Goal: Information Seeking & Learning: Learn about a topic

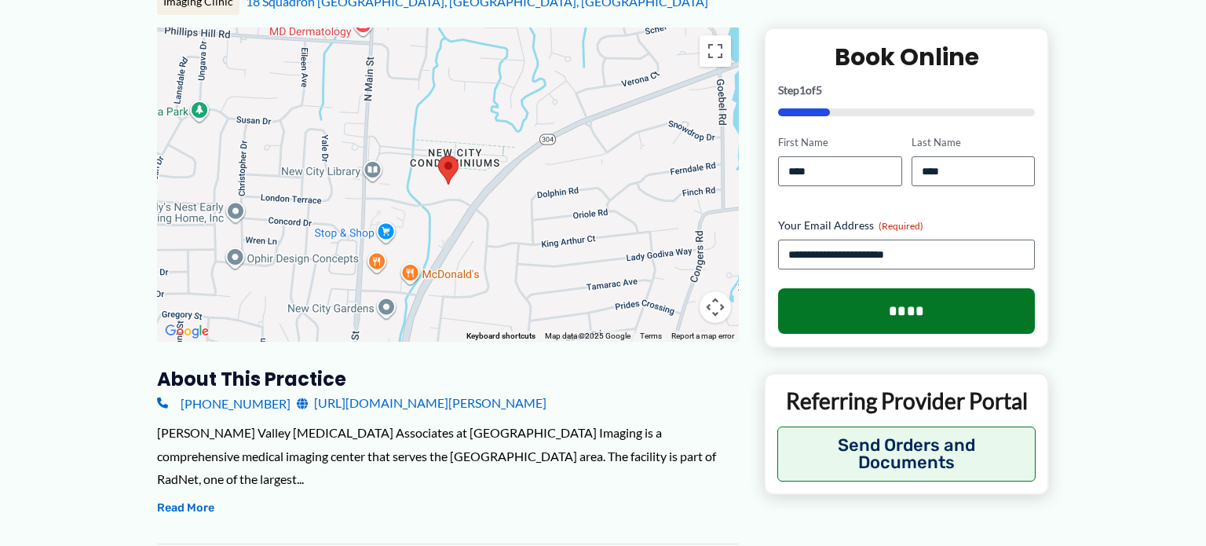
scroll to position [235, 0]
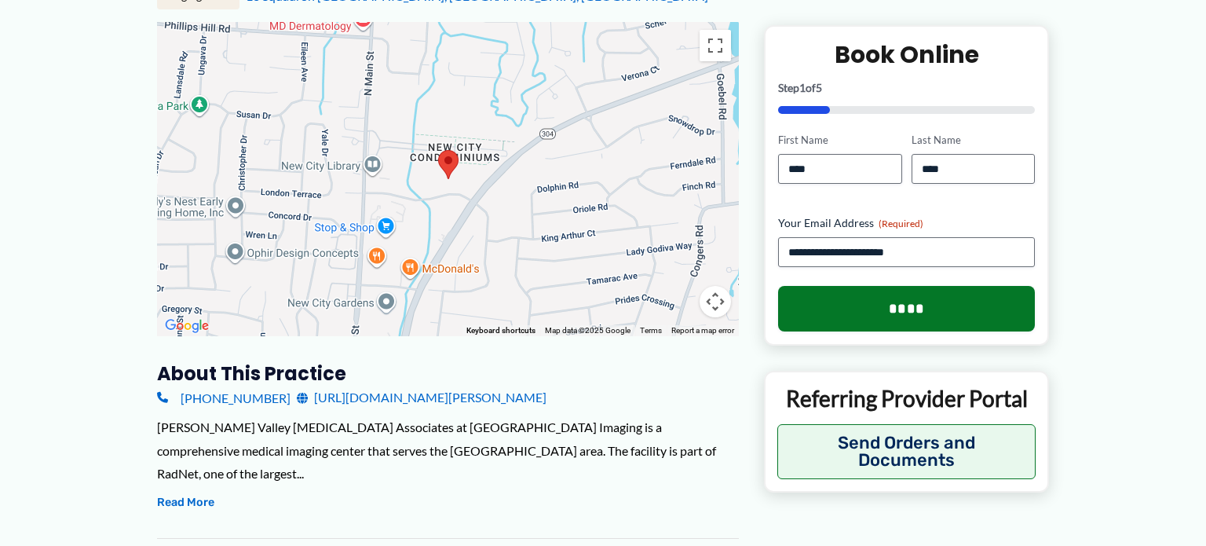
drag, startPoint x: 992, startPoint y: 209, endPoint x: 423, endPoint y: 345, distance: 584.6
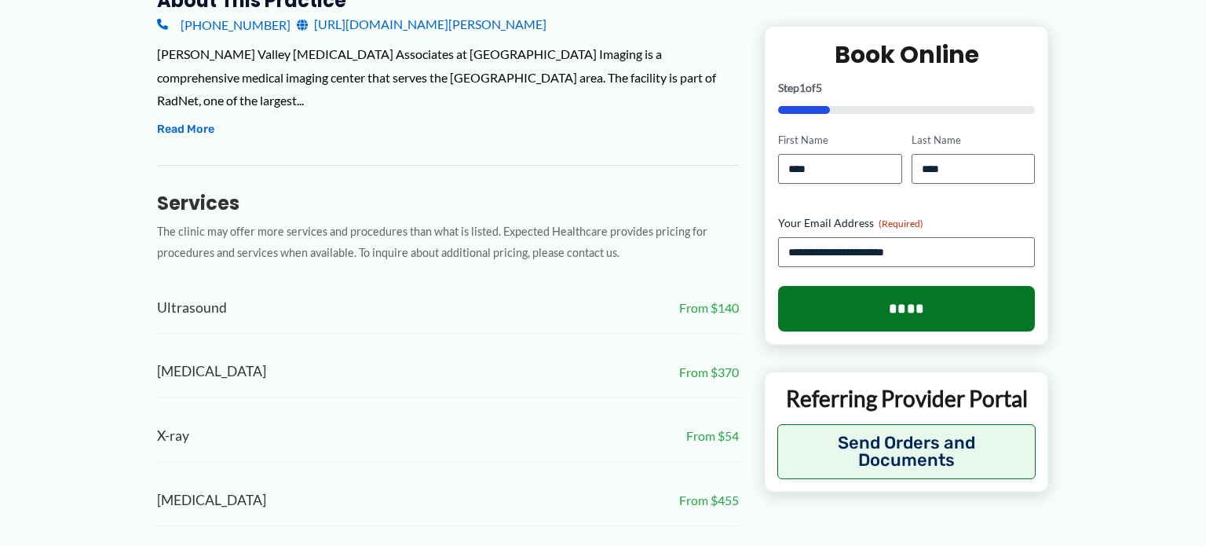
scroll to position [660, 0]
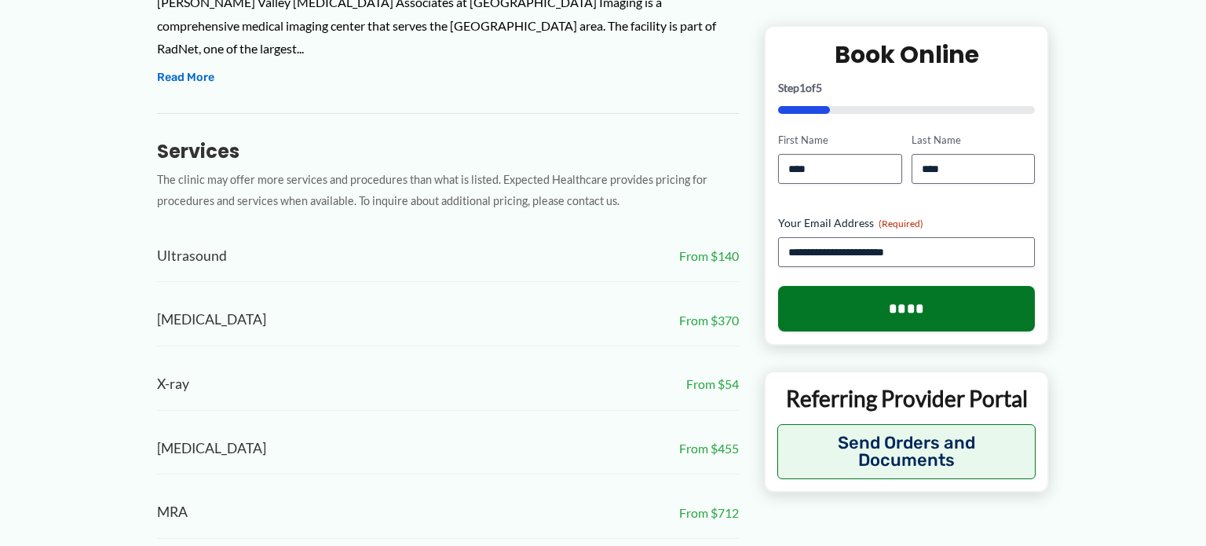
click at [194, 240] on div "Ultrasound From $140 [MEDICAL_DATA] From $370 X-ray From $54 [MEDICAL_DATA] Fro…" at bounding box center [448, 449] width 582 height 437
click at [194, 243] on span "Ultrasound" at bounding box center [192, 256] width 70 height 26
click at [191, 243] on span "Ultrasound" at bounding box center [192, 256] width 70 height 26
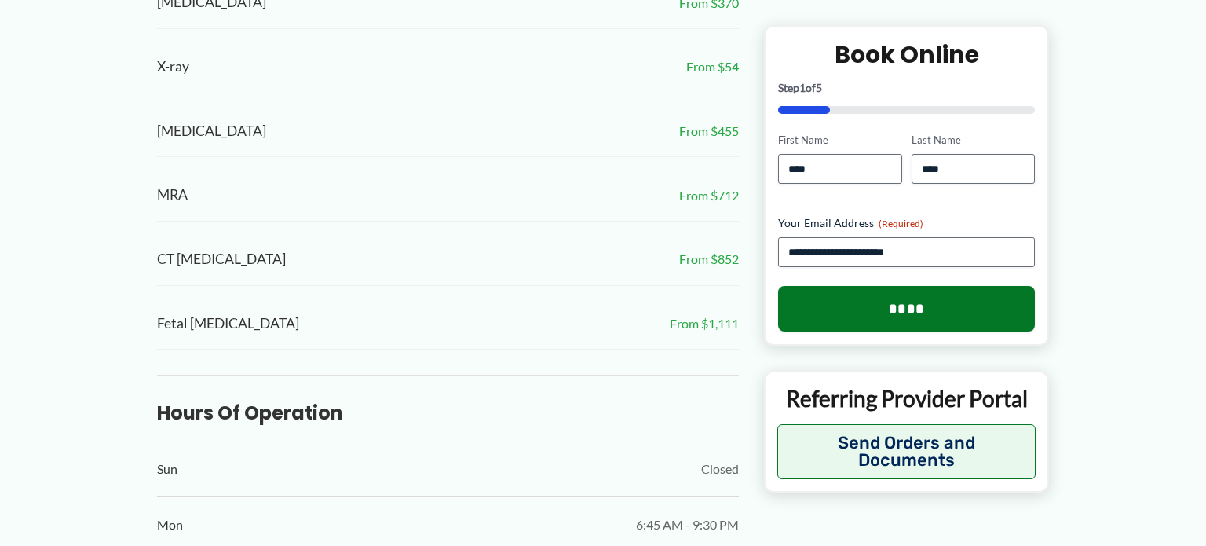
scroll to position [1020, 0]
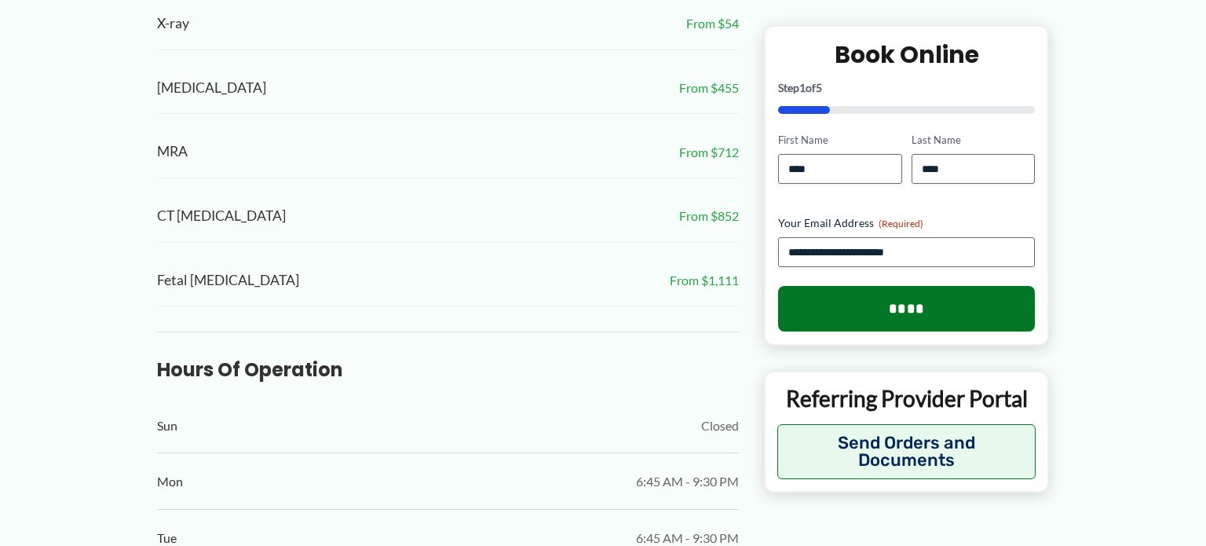
drag, startPoint x: 473, startPoint y: 111, endPoint x: 496, endPoint y: 101, distance: 25.4
drag, startPoint x: 386, startPoint y: 183, endPoint x: 415, endPoint y: 179, distance: 28.5
click at [393, 191] on div "CT [MEDICAL_DATA] From $852" at bounding box center [448, 217] width 582 height 52
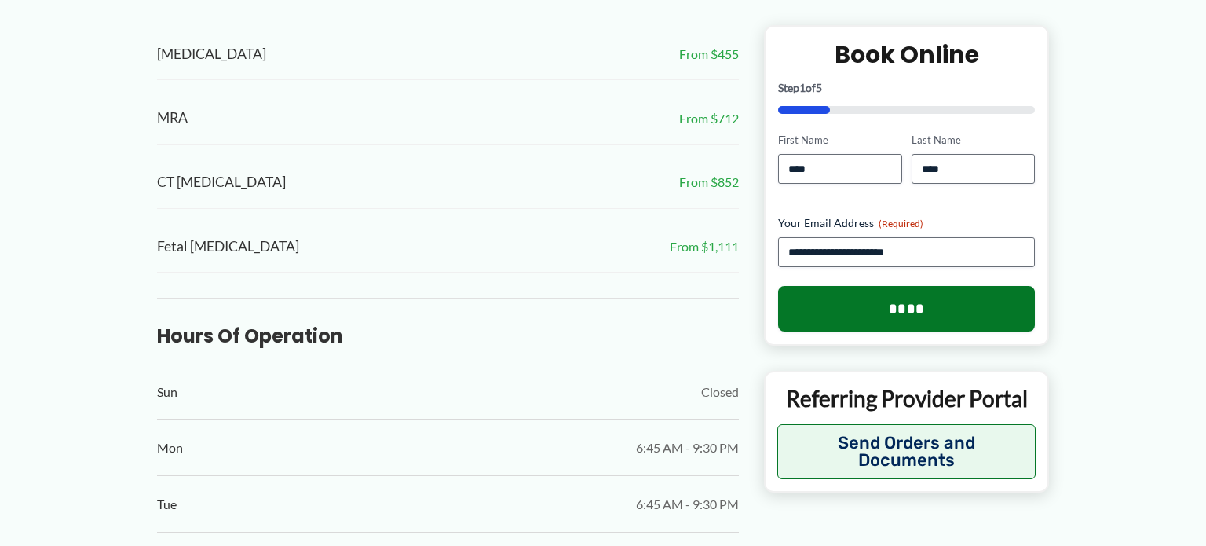
drag, startPoint x: 436, startPoint y: 183, endPoint x: 432, endPoint y: 161, distance: 22.3
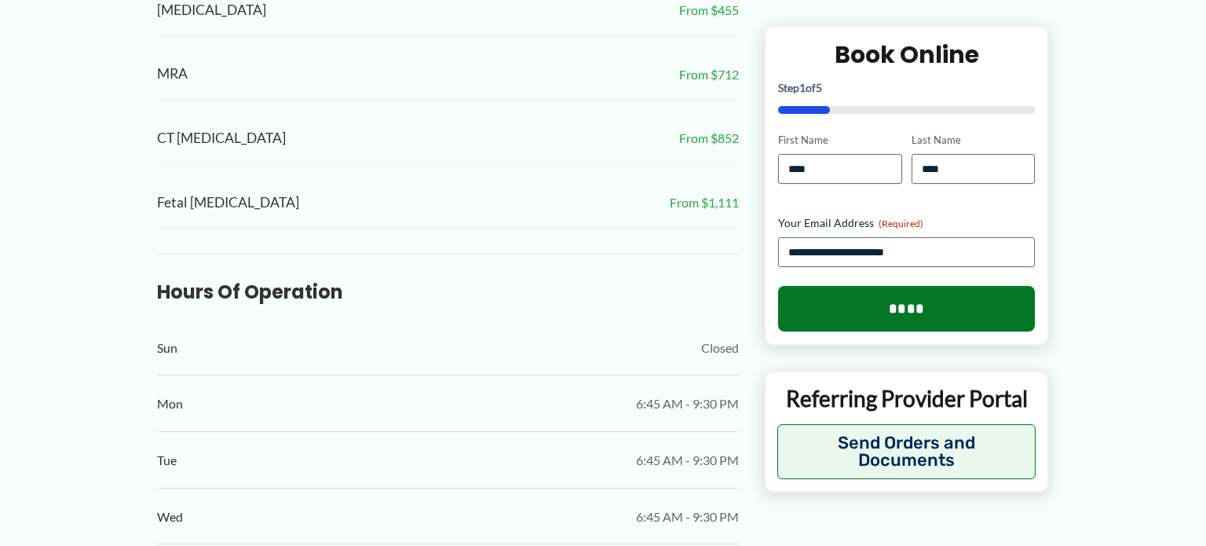
scroll to position [1257, 0]
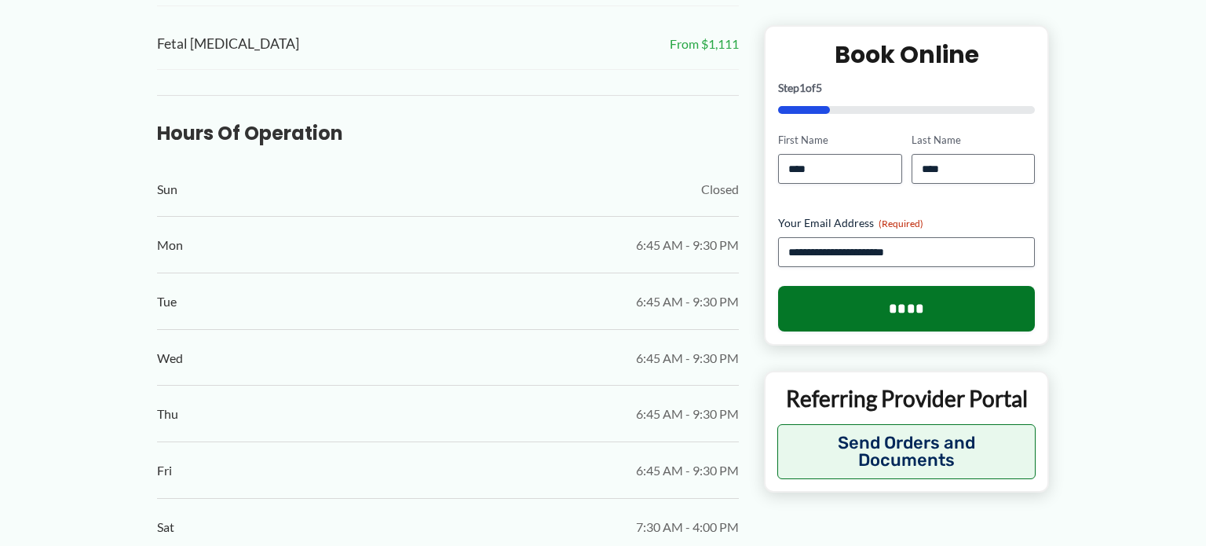
drag, startPoint x: 432, startPoint y: 161, endPoint x: 460, endPoint y: 155, distance: 29.0
